Goal: Information Seeking & Learning: Learn about a topic

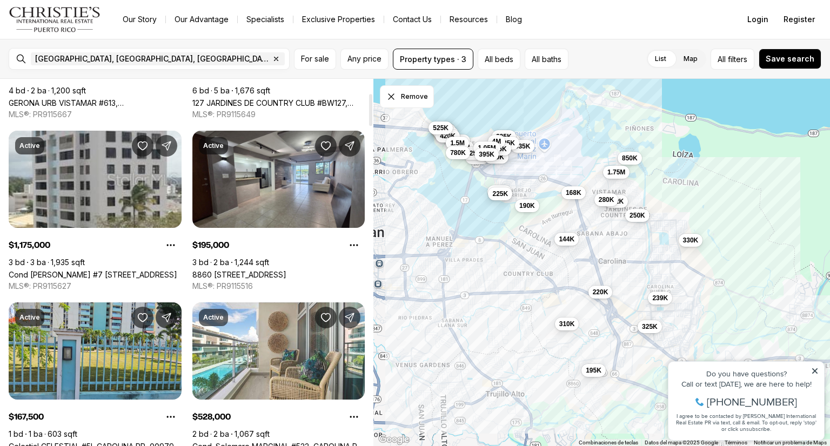
scroll to position [162, 0]
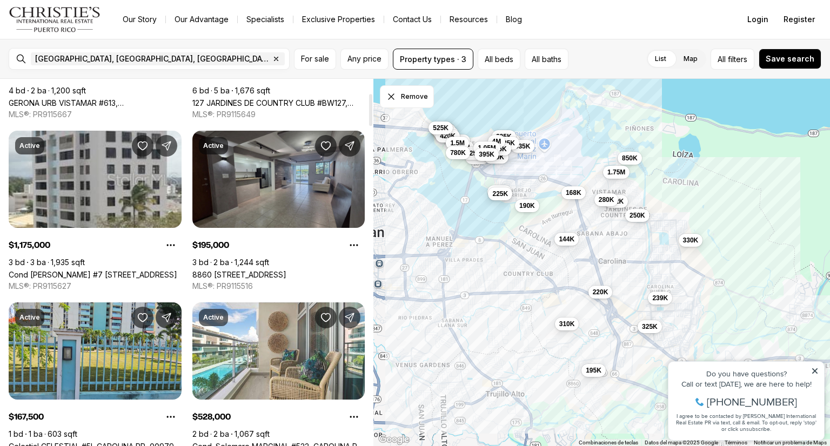
click at [263, 270] on link "8860 [STREET_ADDRESS]" at bounding box center [239, 274] width 94 height 9
